Goal: Task Accomplishment & Management: Manage account settings

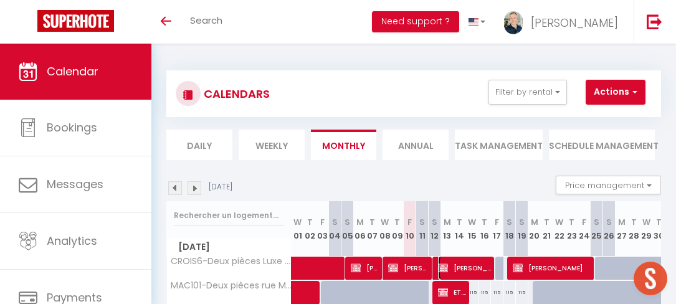
click at [464, 266] on span "[PERSON_NAME]" at bounding box center [465, 268] width 54 height 24
select select "OK"
select select "KO"
select select "0"
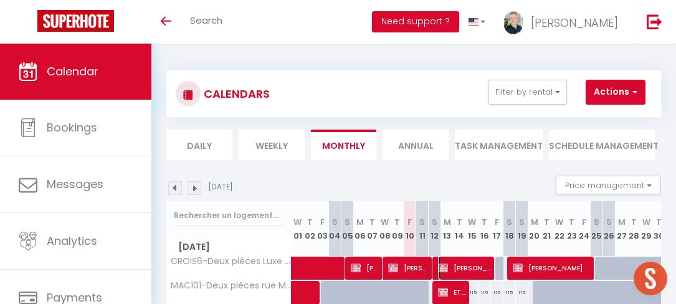
select select "0"
select select
click at [472, 265] on span "[PERSON_NAME]" at bounding box center [465, 268] width 54 height 24
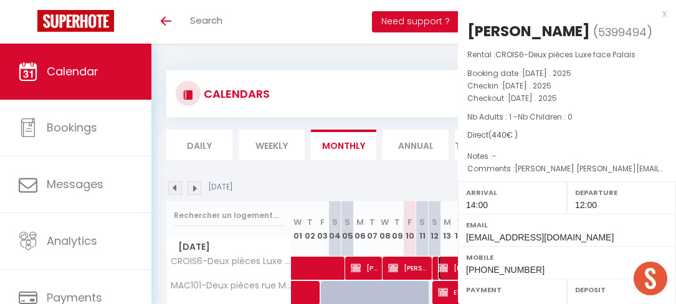
select select "OK"
select select "KO"
select select "0"
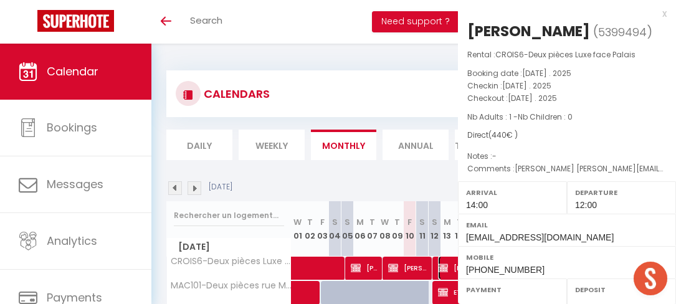
select select
